Goal: Book appointment/travel/reservation

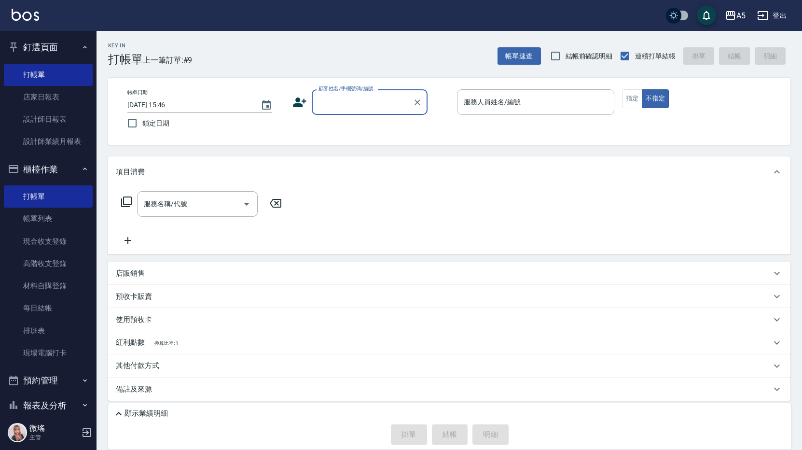
scroll to position [4, 0]
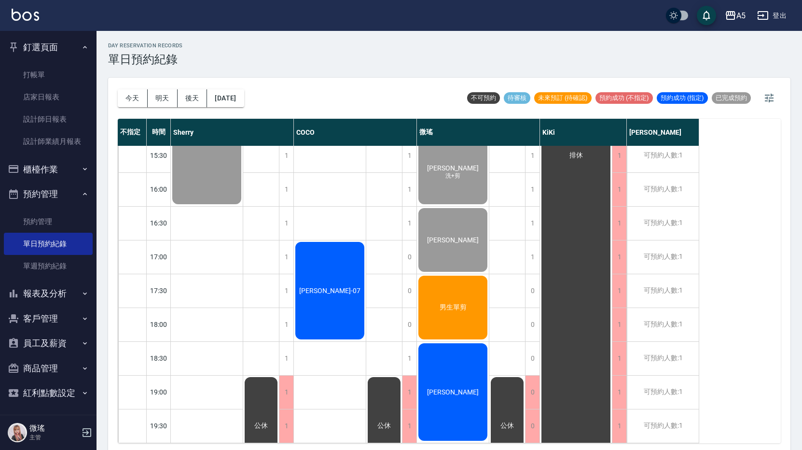
scroll to position [3, 0]
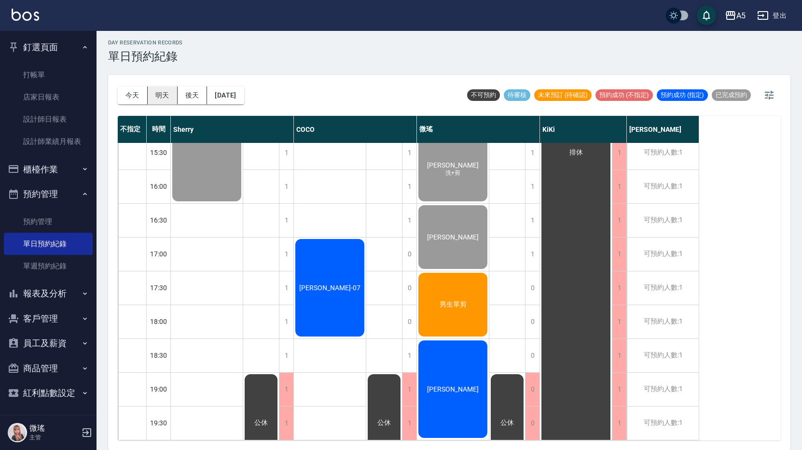
click at [166, 97] on button "明天" at bounding box center [163, 95] width 30 height 18
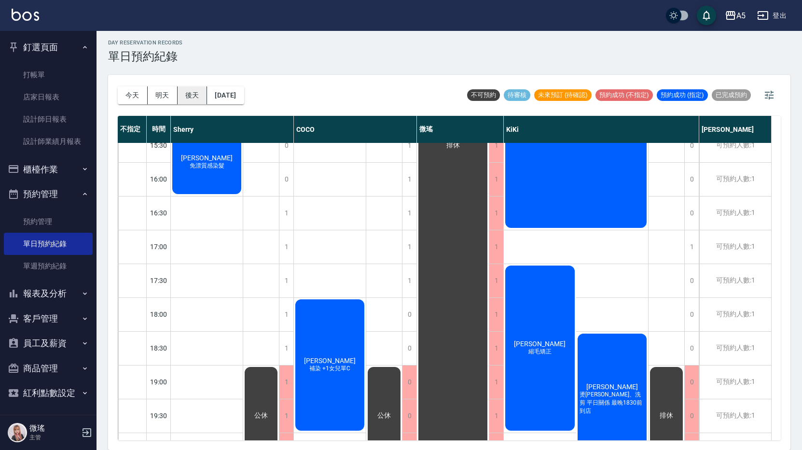
click at [190, 89] on button "後天" at bounding box center [193, 95] width 30 height 18
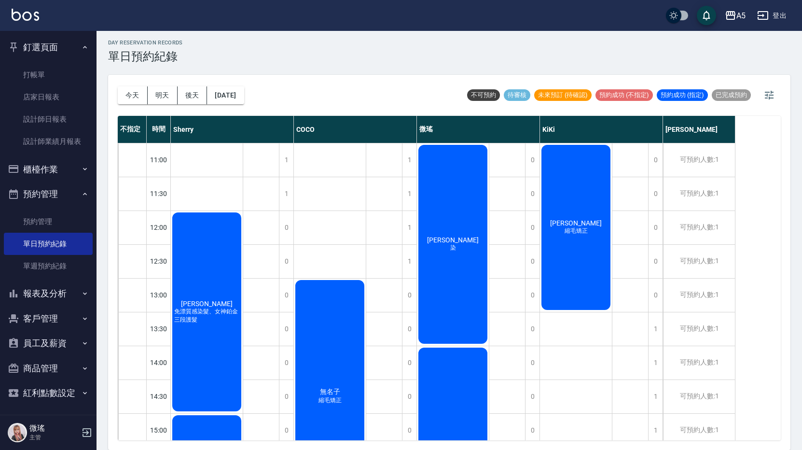
scroll to position [48, 0]
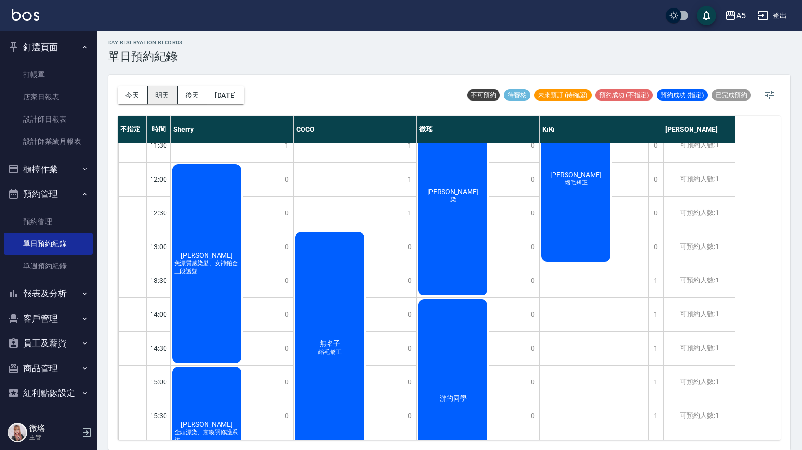
drag, startPoint x: 157, startPoint y: 83, endPoint x: 166, endPoint y: 91, distance: 11.3
click at [162, 88] on div "[DATE] [DATE] [DATE] [DATE]" at bounding box center [181, 95] width 126 height 41
click at [174, 98] on button "明天" at bounding box center [163, 95] width 30 height 18
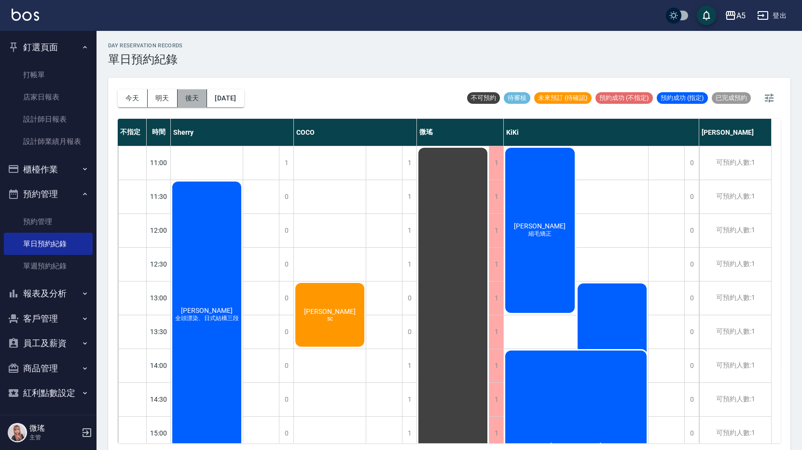
click at [188, 97] on button "後天" at bounding box center [193, 98] width 30 height 18
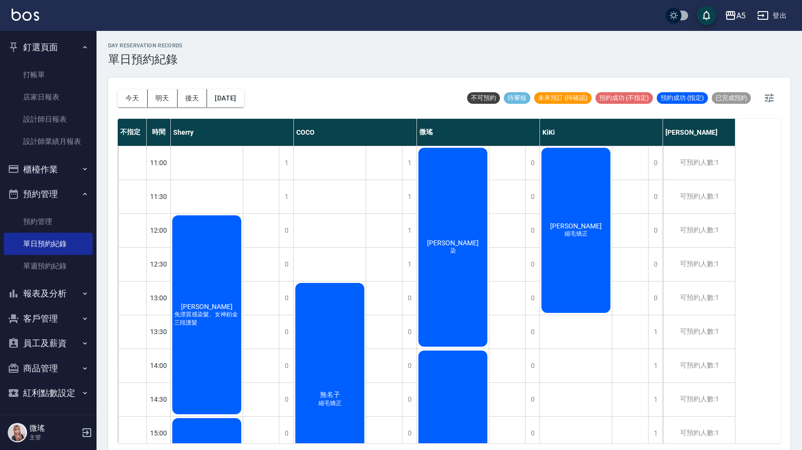
scroll to position [3, 0]
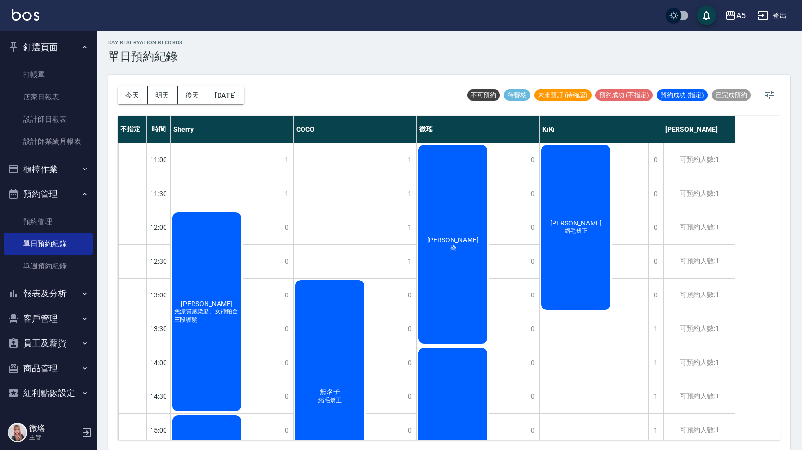
click at [244, 83] on div "[DATE] [DATE] [DATE] [DATE]" at bounding box center [181, 95] width 126 height 41
drag, startPoint x: 275, startPoint y: 109, endPoint x: 255, endPoint y: 94, distance: 25.5
click at [262, 101] on div "[DATE] [DATE] [DATE] [DATE] 不可預約 待審核 未來預訂 (待確認) 預約成功 (不指定) 預約成功 (指定) 已完成預約" at bounding box center [449, 95] width 663 height 41
click at [244, 94] on button "[DATE]" at bounding box center [225, 95] width 37 height 18
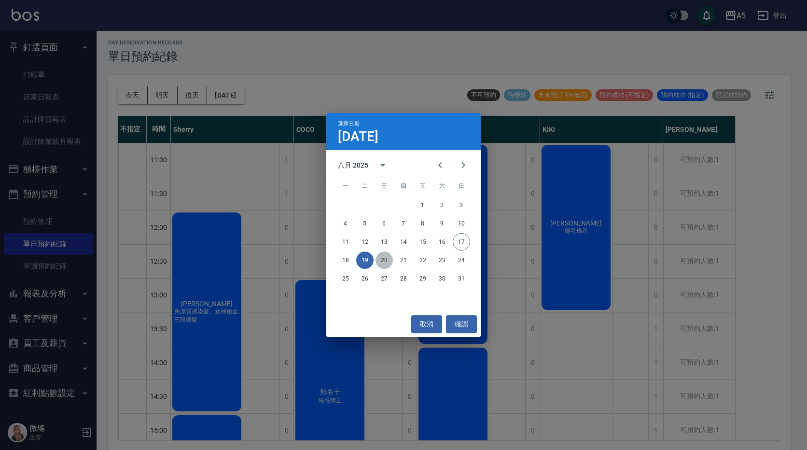
click at [385, 255] on button "20" at bounding box center [383, 259] width 17 height 17
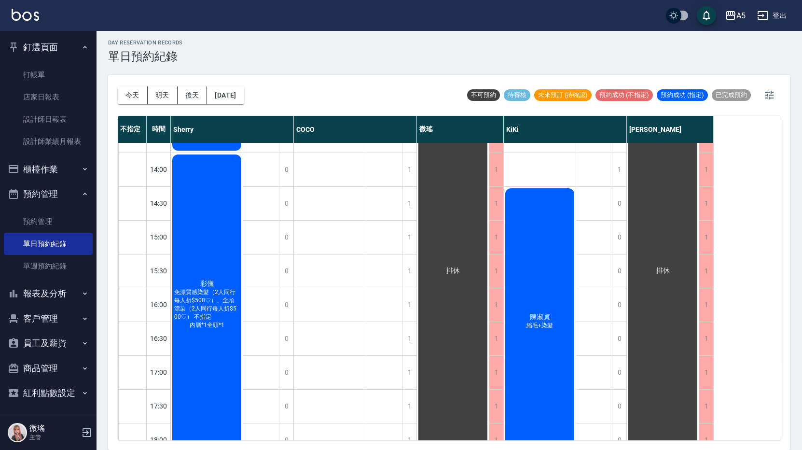
scroll to position [318, 0]
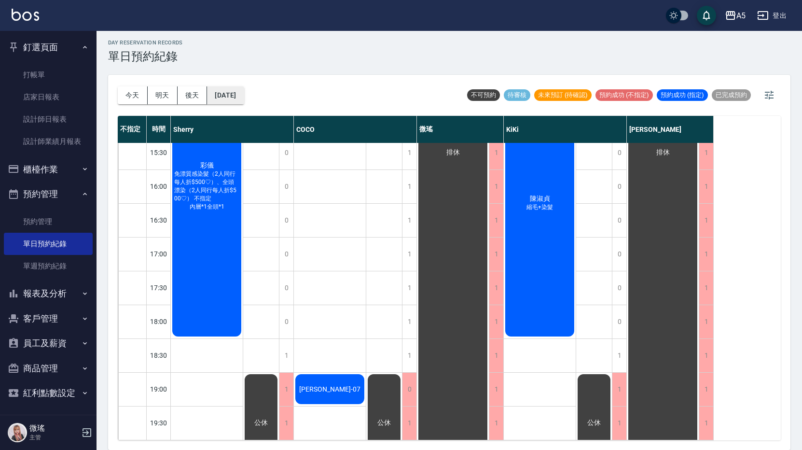
click at [240, 90] on button "[DATE]" at bounding box center [225, 95] width 37 height 18
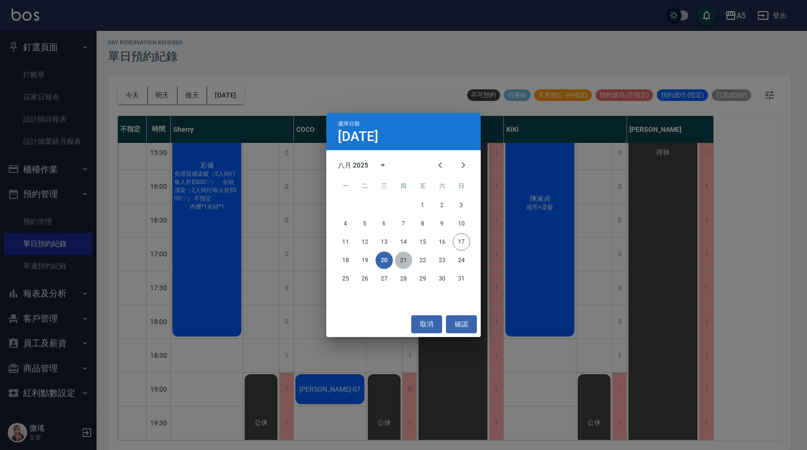
click at [398, 258] on button "21" at bounding box center [403, 259] width 17 height 17
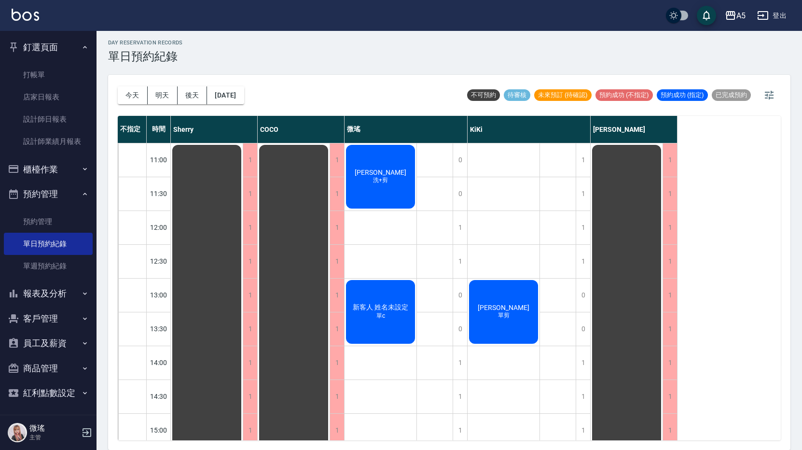
scroll to position [97, 0]
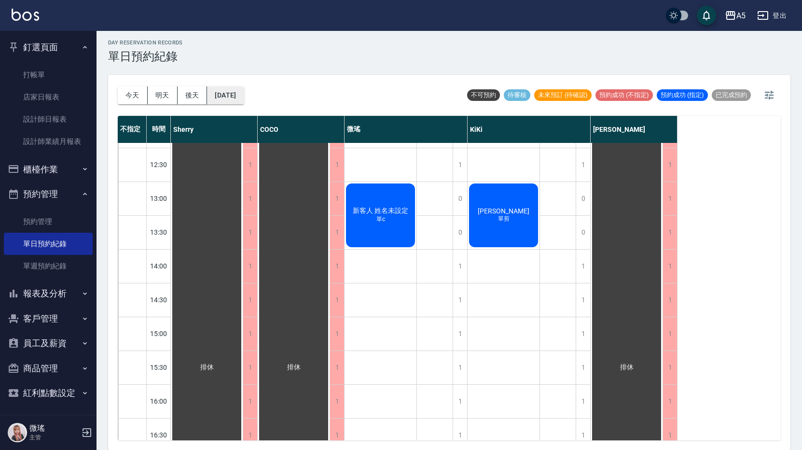
click at [229, 94] on button "[DATE]" at bounding box center [225, 95] width 37 height 18
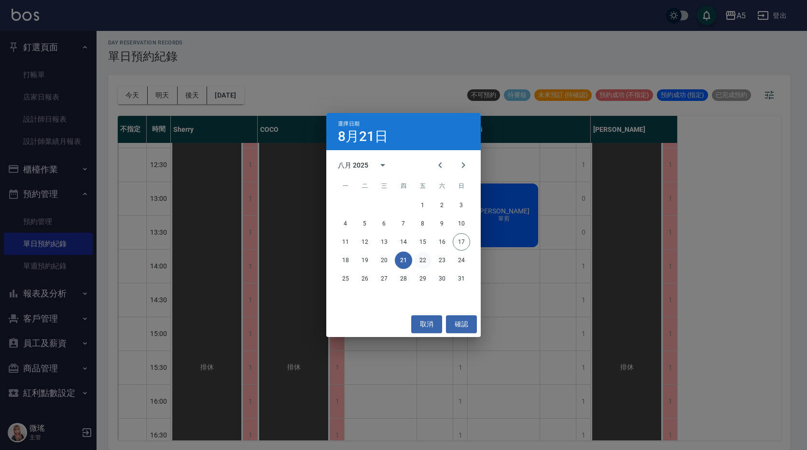
click at [418, 260] on button "22" at bounding box center [422, 259] width 17 height 17
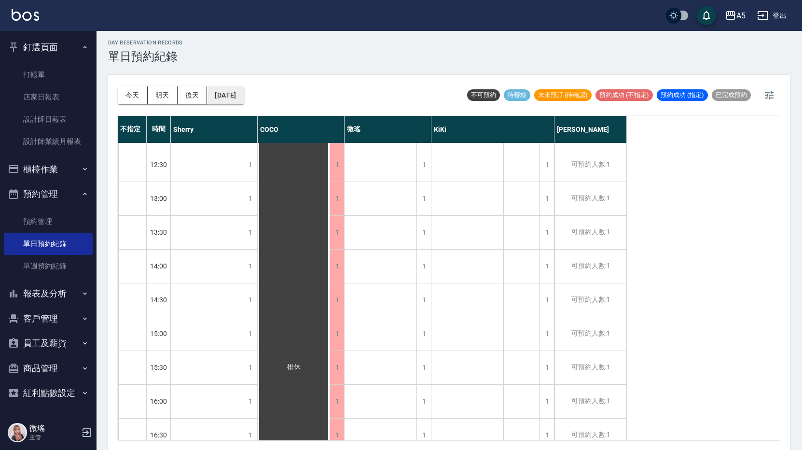
click at [210, 99] on div "[DATE] [DATE] [DATE] [DATE]" at bounding box center [181, 95] width 126 height 18
click at [230, 96] on button "[DATE]" at bounding box center [225, 95] width 37 height 18
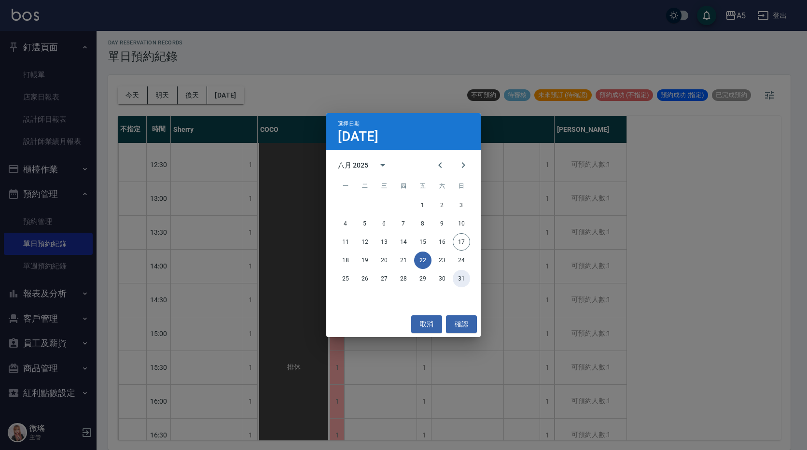
drag, startPoint x: 458, startPoint y: 269, endPoint x: 451, endPoint y: 258, distance: 13.5
click at [455, 266] on div "1 2 3 4 5 6 7 8 9 10 11 12 13 14 15 16 17 18 19 20 21 22 23 24 25 26 27 28 29 3…" at bounding box center [403, 241] width 154 height 93
click at [460, 265] on button "24" at bounding box center [461, 259] width 17 height 17
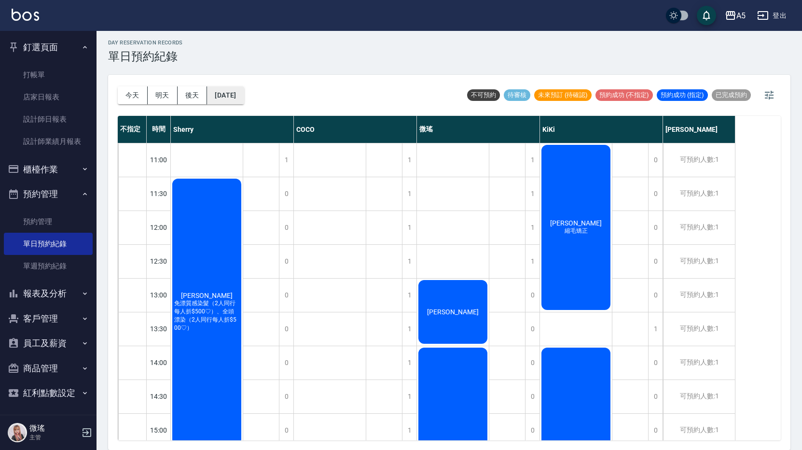
click at [231, 100] on button "[DATE]" at bounding box center [225, 95] width 37 height 18
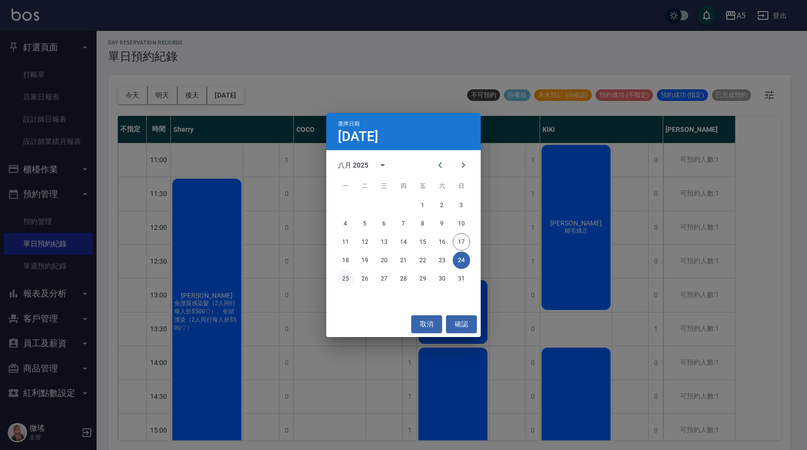
click at [352, 279] on button "25" at bounding box center [345, 278] width 17 height 17
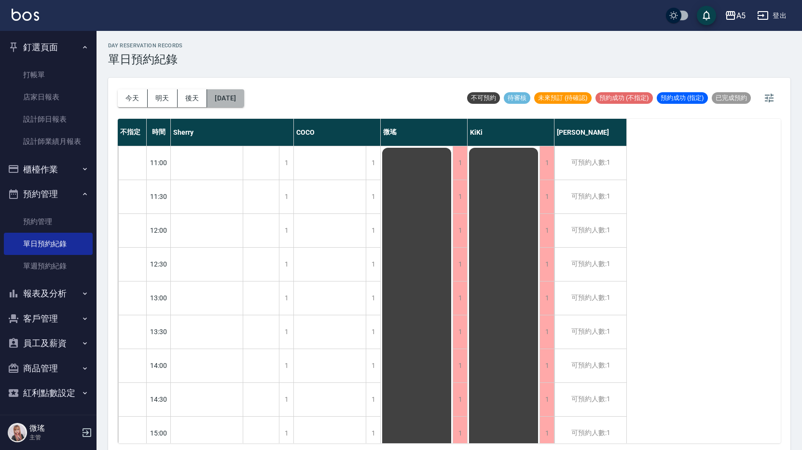
click at [220, 102] on button "[DATE]" at bounding box center [225, 98] width 37 height 18
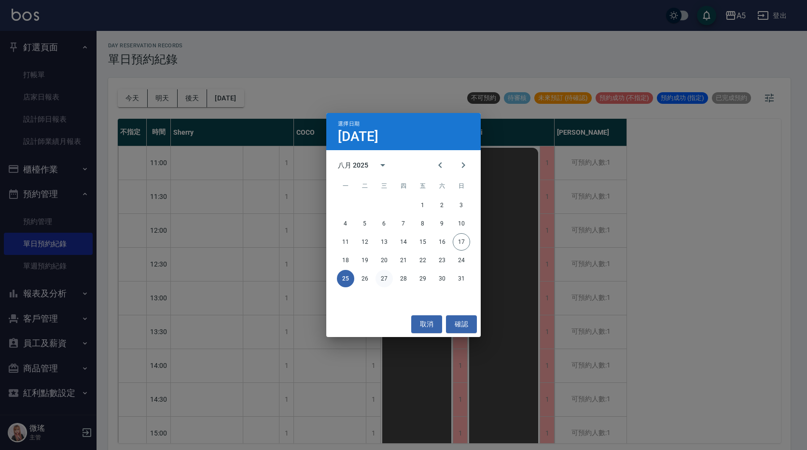
click at [383, 280] on button "27" at bounding box center [383, 278] width 17 height 17
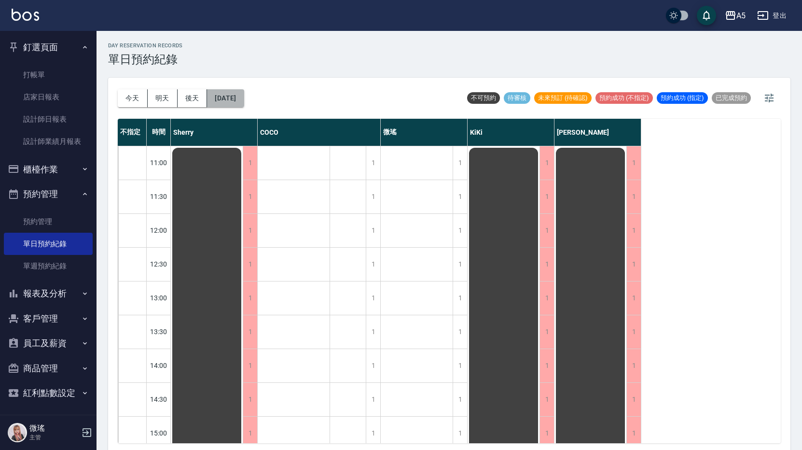
click at [244, 91] on button "[DATE]" at bounding box center [225, 98] width 37 height 18
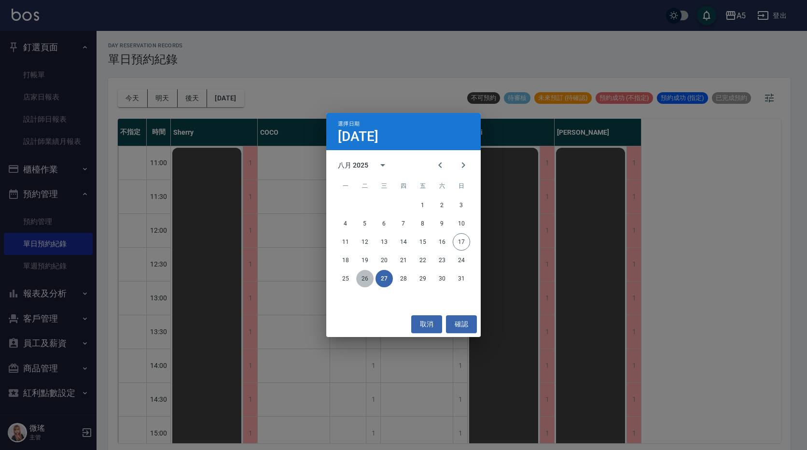
click at [368, 278] on button "26" at bounding box center [364, 278] width 17 height 17
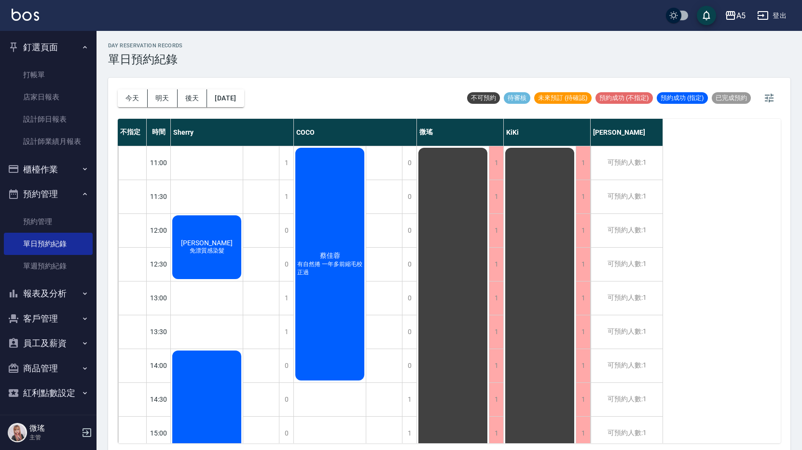
drag, startPoint x: 238, startPoint y: 104, endPoint x: 244, endPoint y: 112, distance: 9.4
click at [240, 108] on div "[DATE] [DATE] [DATE] [DATE]" at bounding box center [181, 98] width 126 height 41
drag, startPoint x: 235, startPoint y: 93, endPoint x: 241, endPoint y: 99, distance: 8.9
click at [241, 99] on button "[DATE]" at bounding box center [225, 98] width 37 height 18
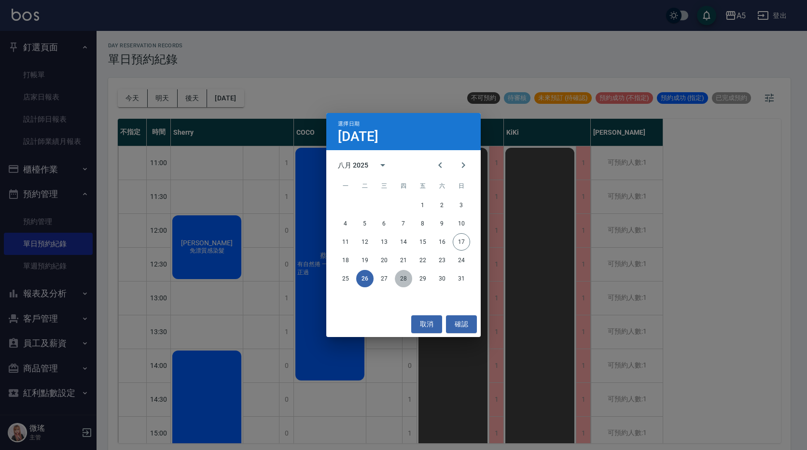
click at [406, 277] on button "28" at bounding box center [403, 278] width 17 height 17
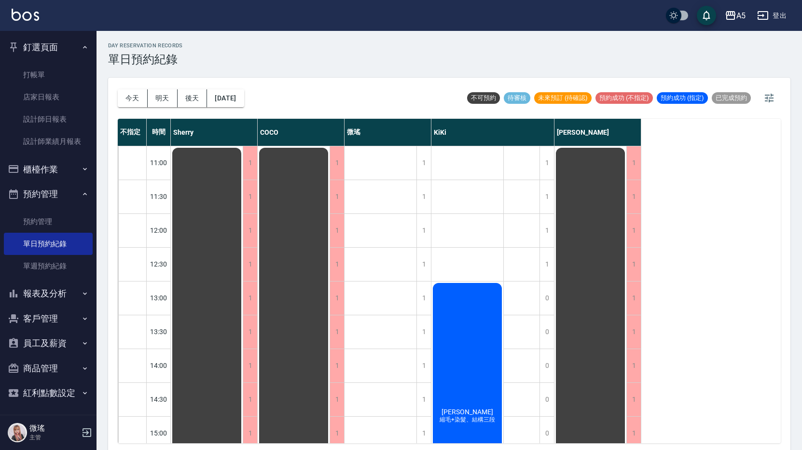
click at [263, 94] on div "[DATE] [DATE] [DATE] [DATE] 不可預約 待審核 未來預訂 (待確認) 預約成功 (不指定) 預約成功 (指定) 已完成預約" at bounding box center [449, 98] width 663 height 41
click at [244, 98] on button "[DATE]" at bounding box center [225, 98] width 37 height 18
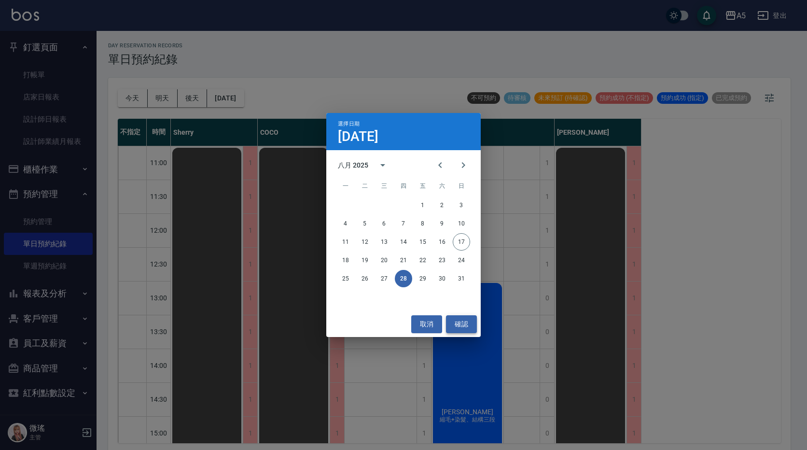
click at [465, 326] on button "確認" at bounding box center [461, 324] width 31 height 18
